Goal: Information Seeking & Learning: Learn about a topic

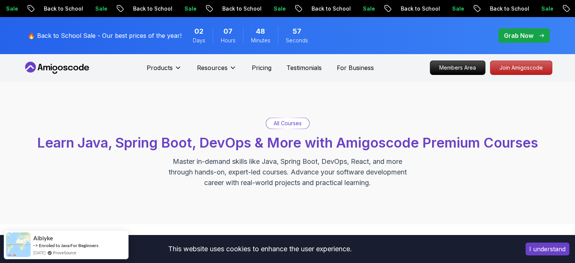
click at [296, 121] on p "All Courses" at bounding box center [288, 123] width 28 height 8
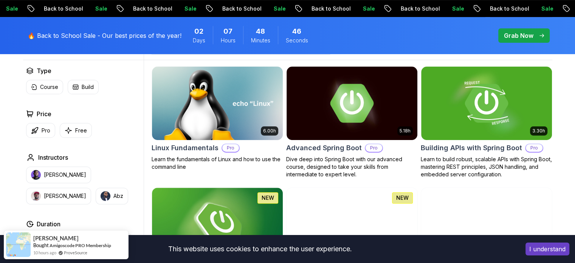
scroll to position [226, 0]
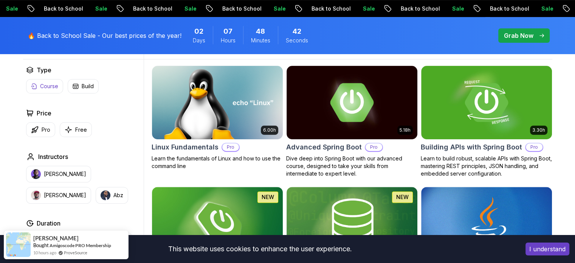
click at [42, 86] on p "Course" at bounding box center [49, 86] width 18 height 8
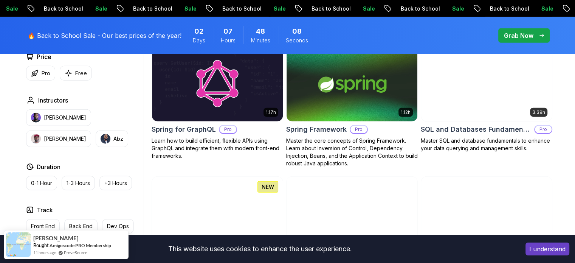
scroll to position [1808, 0]
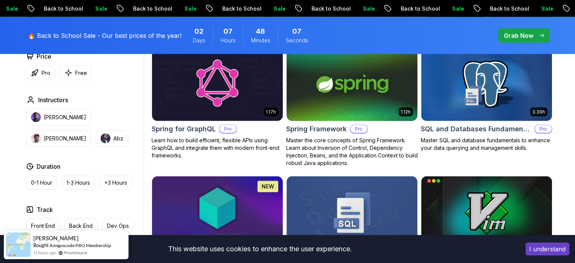
click at [329, 103] on img at bounding box center [351, 84] width 137 height 77
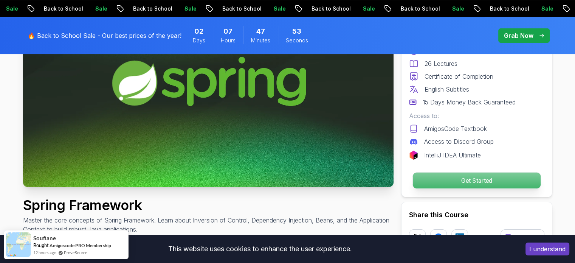
click at [434, 184] on p "Get Started" at bounding box center [476, 180] width 128 height 16
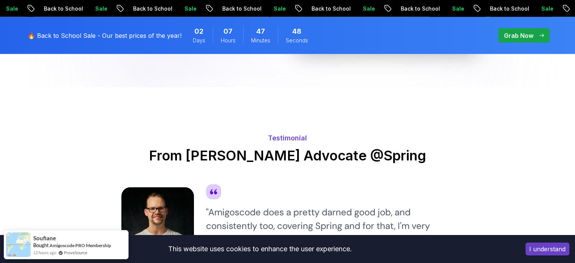
scroll to position [1728, 0]
